Goal: Task Accomplishment & Management: Use online tool/utility

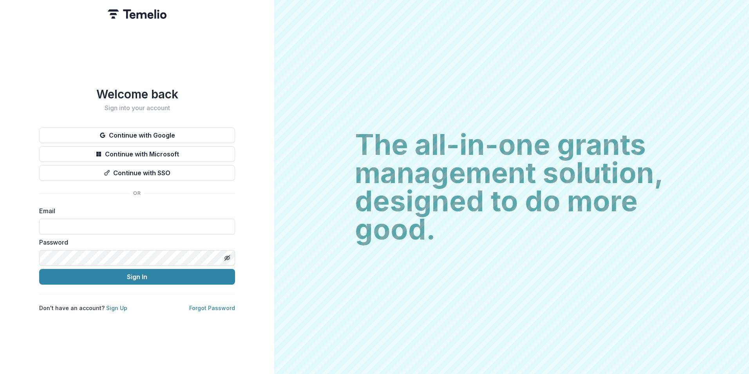
click at [109, 225] on input at bounding box center [137, 227] width 196 height 16
type input "**********"
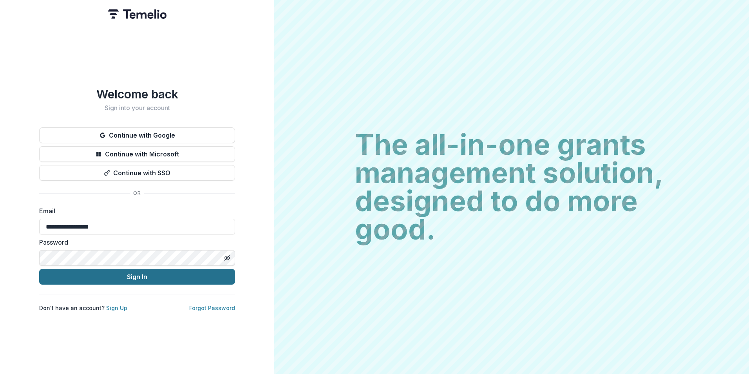
click at [139, 273] on button "Sign In" at bounding box center [137, 277] width 196 height 16
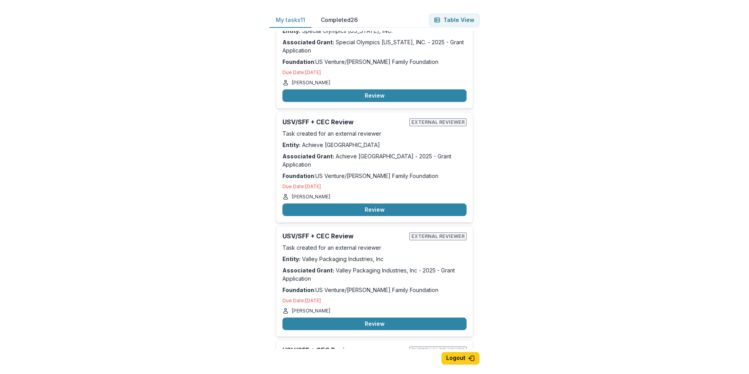
scroll to position [509, 0]
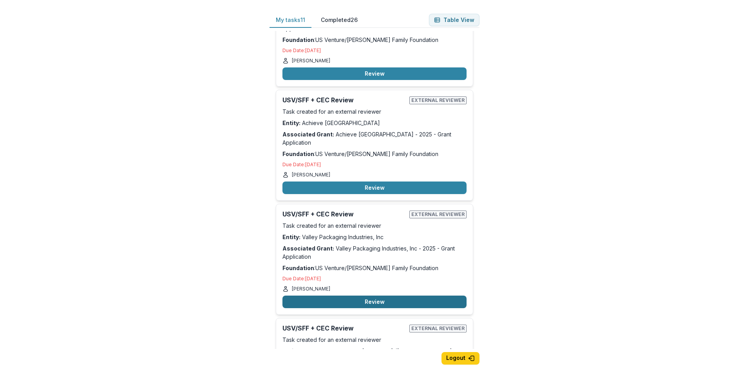
click at [368, 295] on button "Review" at bounding box center [374, 301] width 184 height 13
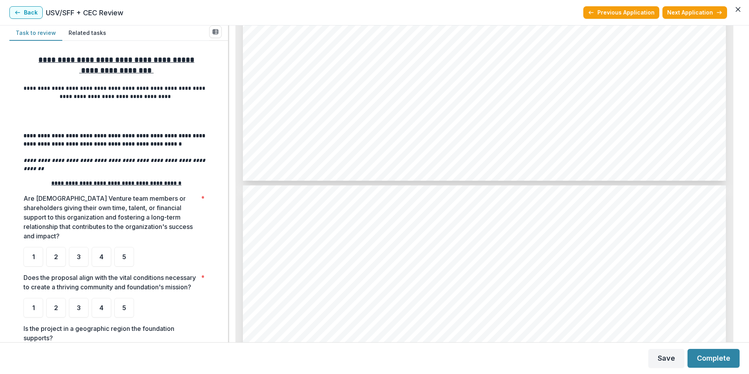
scroll to position [1331, 0]
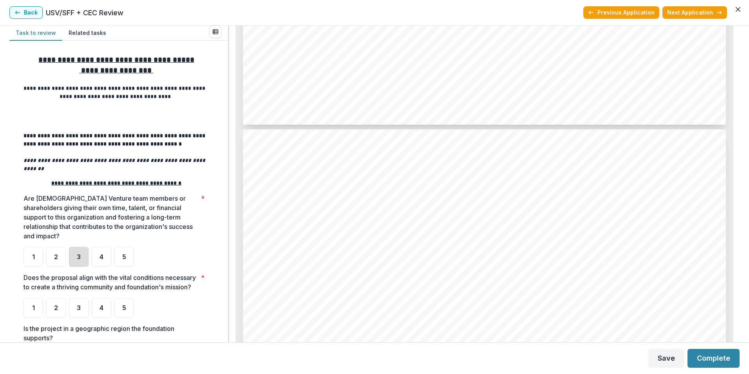
click at [81, 250] on div "3" at bounding box center [79, 257] width 20 height 20
